Goal: Task Accomplishment & Management: Use online tool/utility

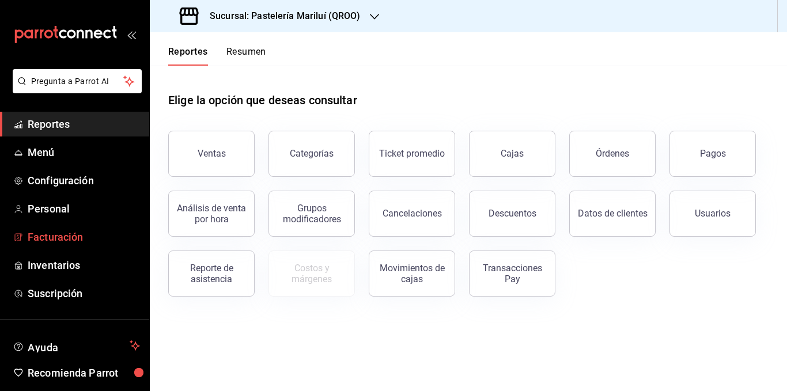
click at [48, 235] on span "Facturación" at bounding box center [84, 237] width 112 height 16
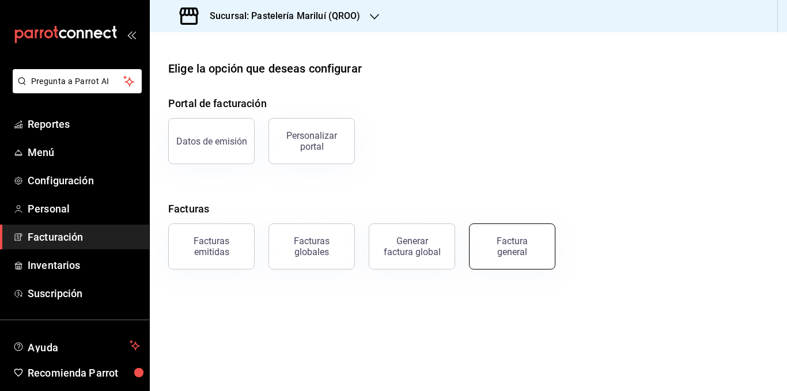
click at [543, 239] on button "Factura general" at bounding box center [512, 247] width 86 height 46
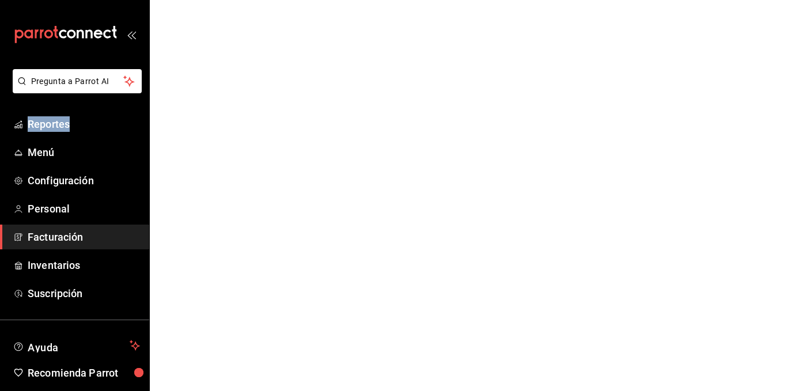
click at [543, 0] on html "Pregunta a Parrot AI Reportes Menú Configuración Personal Facturación Inventari…" at bounding box center [393, 0] width 787 height 0
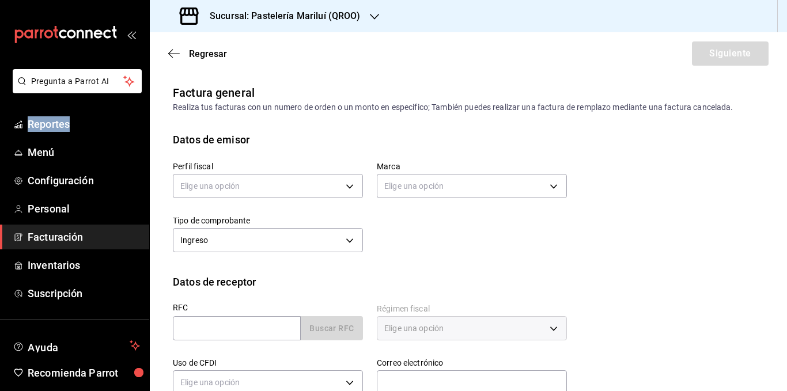
click at [115, 232] on span "Facturación" at bounding box center [84, 237] width 112 height 16
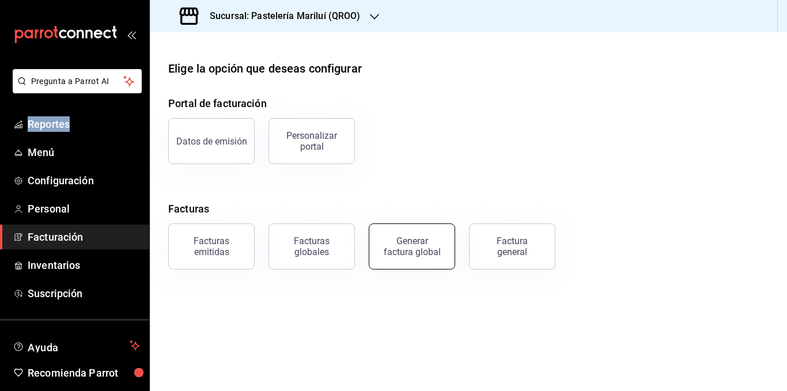
click at [383, 247] on button "Generar factura global" at bounding box center [412, 247] width 86 height 46
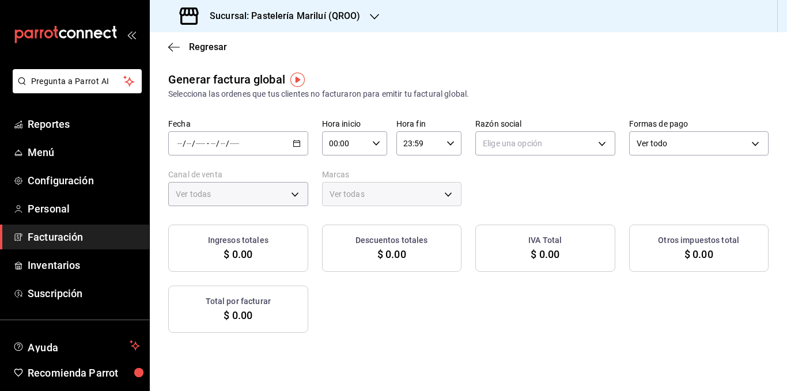
type input "PARROT,UBER_EATS,RAPPI,DIDI_FOOD,ONLINE"
click at [308, 140] on div "/ / - / /" at bounding box center [238, 143] width 140 height 24
click at [228, 187] on li "Rango de fechas" at bounding box center [223, 178] width 108 height 26
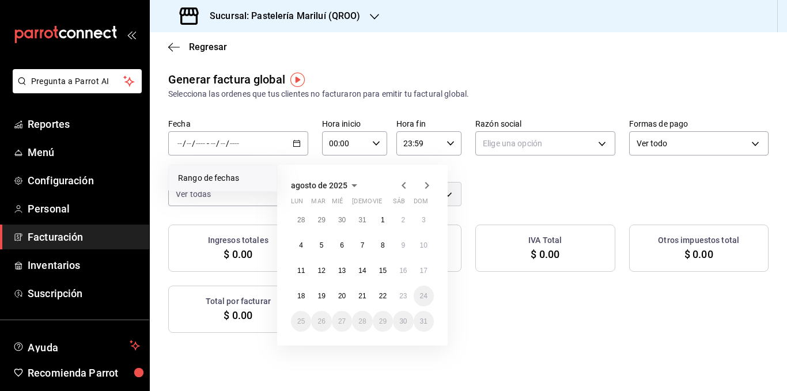
click at [402, 186] on icon "button" at bounding box center [404, 185] width 4 height 7
click at [343, 269] on abbr "16" at bounding box center [341, 271] width 7 height 8
click at [362, 317] on button "31" at bounding box center [362, 321] width 20 height 21
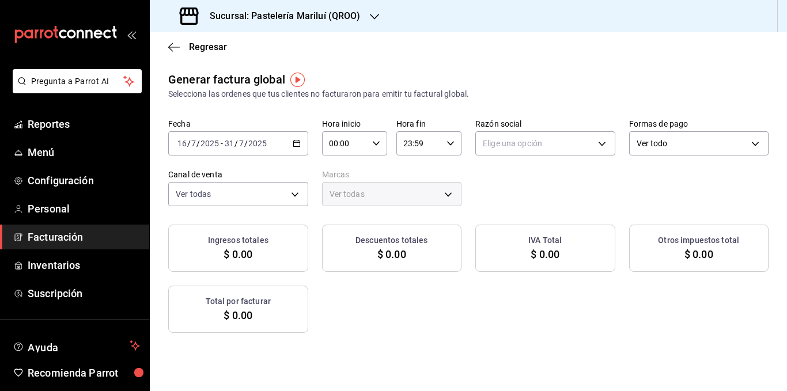
click at [615, 127] on div "Elige una opción" at bounding box center [545, 141] width 140 height 29
click at [619, 140] on body "Pregunta a Parrot AI Reportes Menú Configuración Personal Facturación Inventari…" at bounding box center [393, 195] width 787 height 391
click at [624, 205] on li "MA. [PERSON_NAME]" at bounding box center [666, 201] width 187 height 21
type input "bbe4434a-78bb-46bf-8066-af24c608faac"
type input "d1899554-f730-4f51-8c80-c6342bb5bc4c"
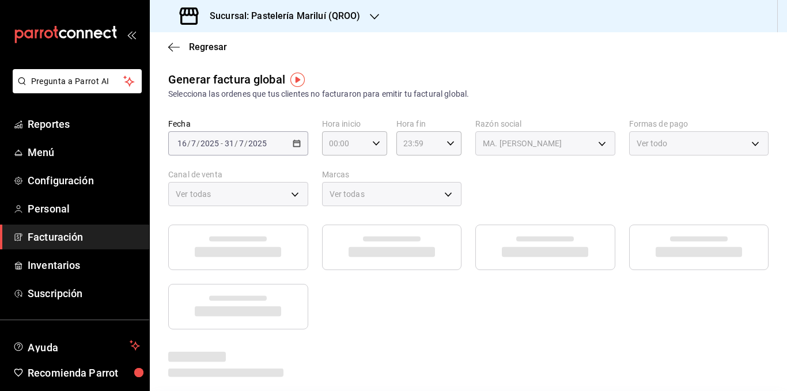
click at [629, 156] on div "Ver todo" at bounding box center [699, 143] width 140 height 24
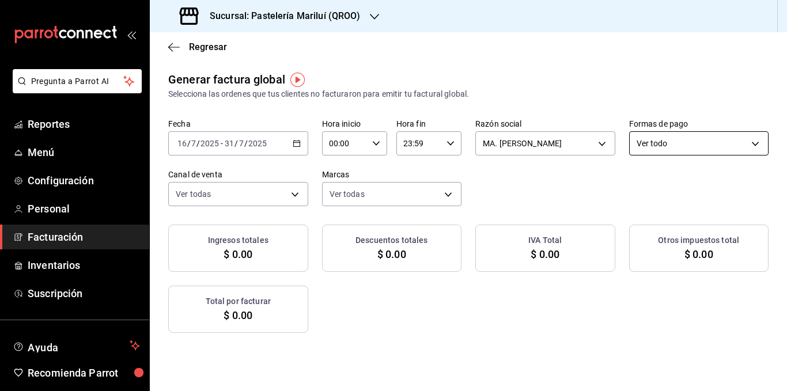
click at [216, 201] on body "Pregunta a Parrot AI Reportes Menú Configuración Personal Facturación Inventari…" at bounding box center [393, 195] width 787 height 391
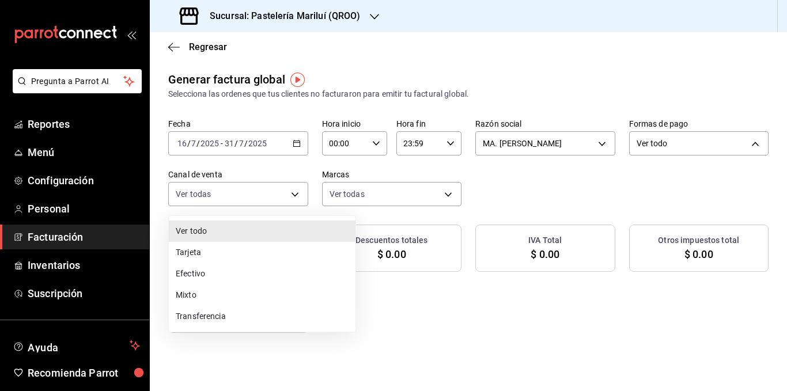
click at [211, 253] on li "Tarjeta" at bounding box center [262, 252] width 187 height 21
type input "CARD"
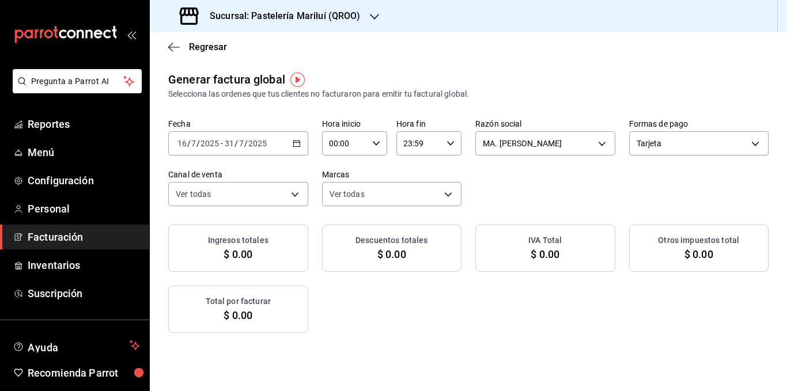
click at [308, 153] on div "[DATE] [DATE] - [DATE] [DATE]" at bounding box center [238, 143] width 140 height 24
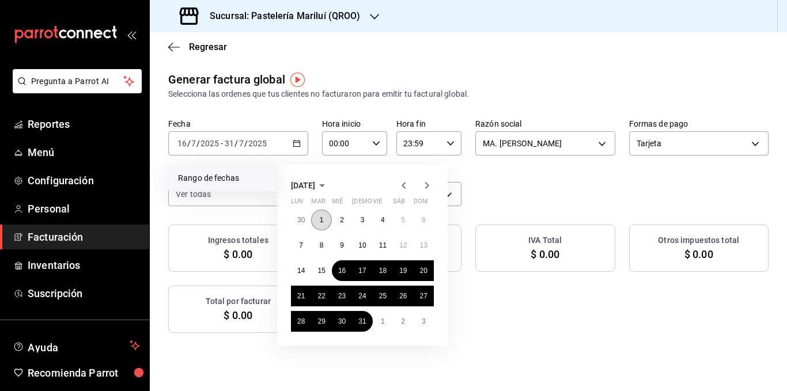
click at [324, 226] on button "1" at bounding box center [321, 220] width 20 height 21
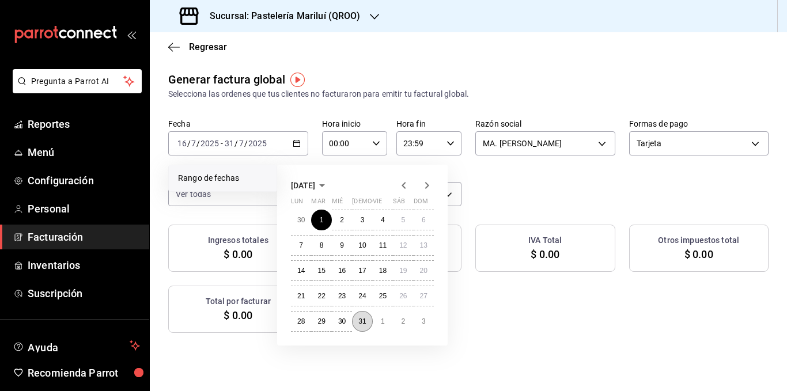
click at [361, 322] on abbr "31" at bounding box center [361, 322] width 7 height 8
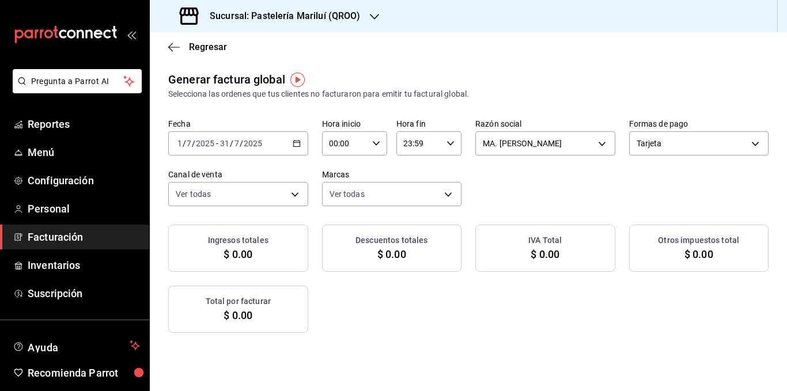
click at [297, 142] on div "[DATE] [DATE] - [DATE] [DATE]" at bounding box center [238, 143] width 140 height 24
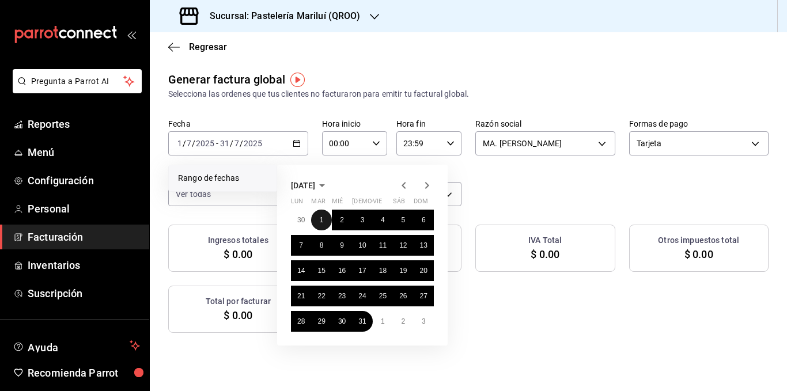
click at [325, 219] on button "1" at bounding box center [321, 220] width 20 height 21
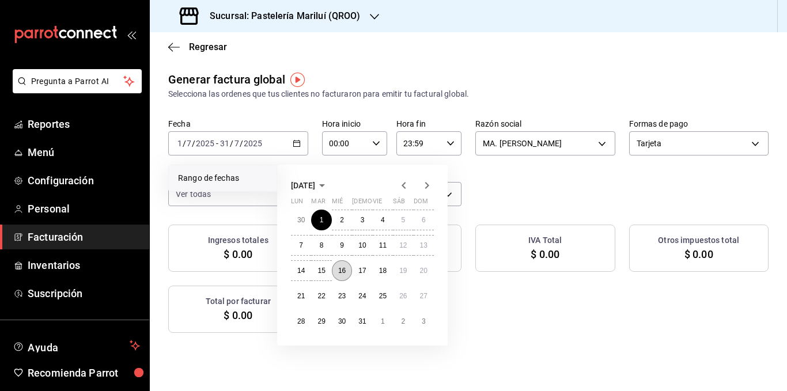
click at [345, 272] on abbr "16" at bounding box center [341, 271] width 7 height 8
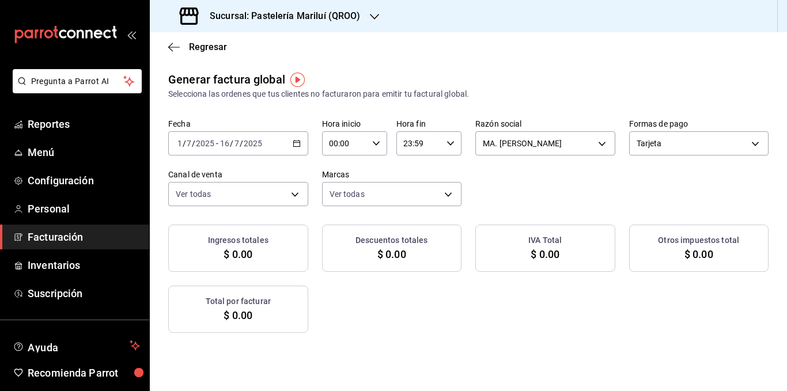
click at [330, 64] on main "Regresar Generar factura global Selecciona las ordenes que tus clientes no fact…" at bounding box center [468, 314] width 637 height 564
click at [204, 30] on div "Sucursal: Pastelería Mariluí (QROO)" at bounding box center [271, 16] width 225 height 32
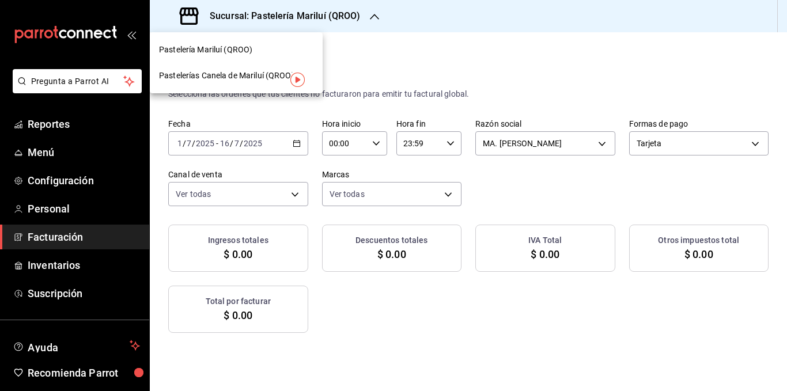
click at [204, 30] on div at bounding box center [393, 195] width 787 height 391
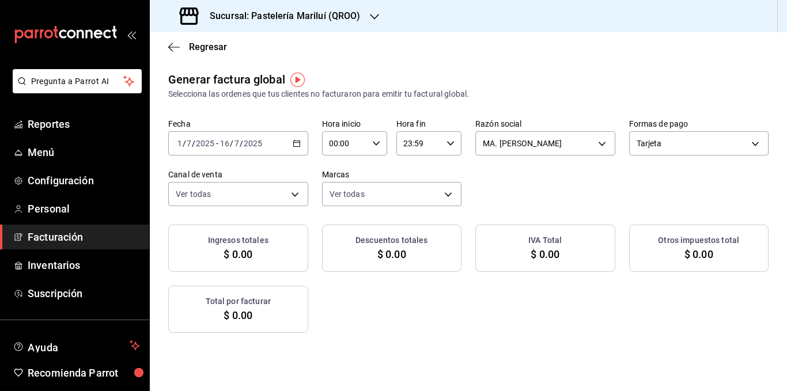
click at [204, 30] on div at bounding box center [393, 195] width 787 height 391
